Goal: Find specific page/section: Find specific page/section

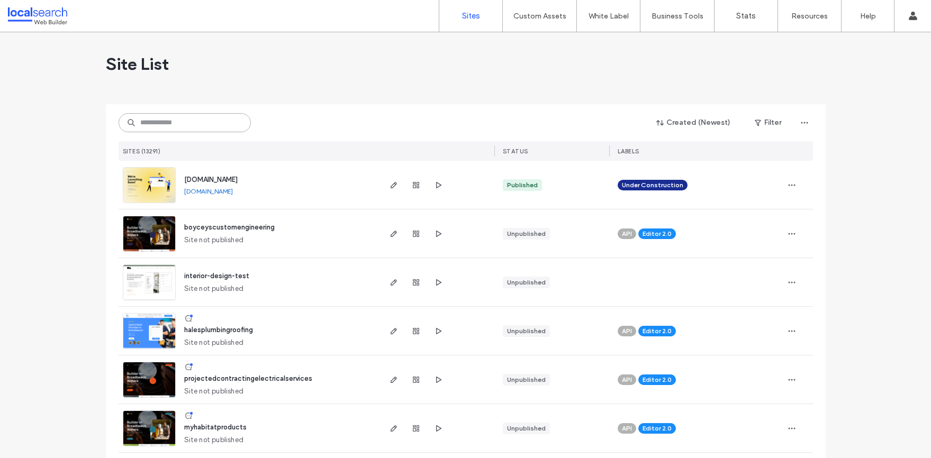
click at [163, 122] on input at bounding box center [185, 122] width 132 height 19
paste input "**********"
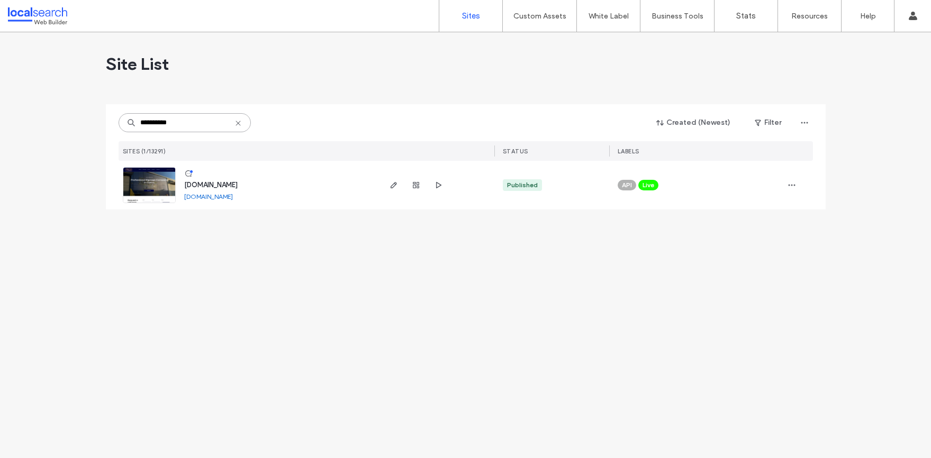
type input "**********"
click at [148, 178] on img at bounding box center [149, 204] width 52 height 72
